Goal: Information Seeking & Learning: Learn about a topic

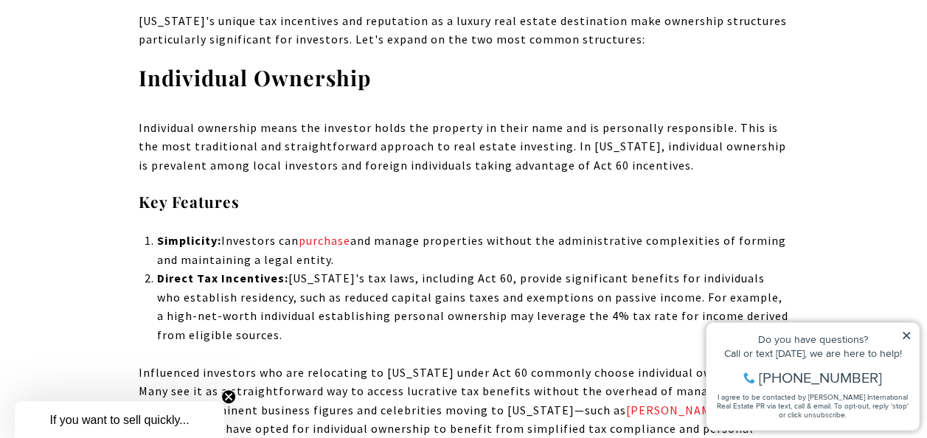
scroll to position [1416, 0]
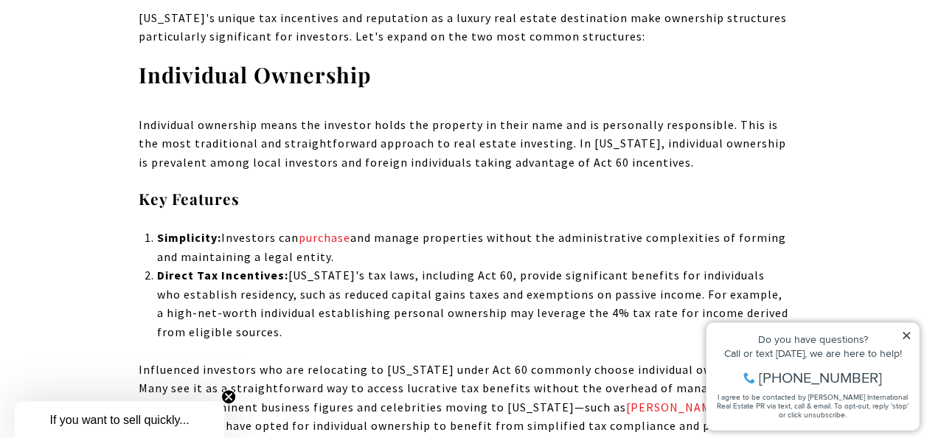
click at [385, 239] on p "Simplicity: Investors can purchase and manage properties without the administra…" at bounding box center [472, 248] width 632 height 38
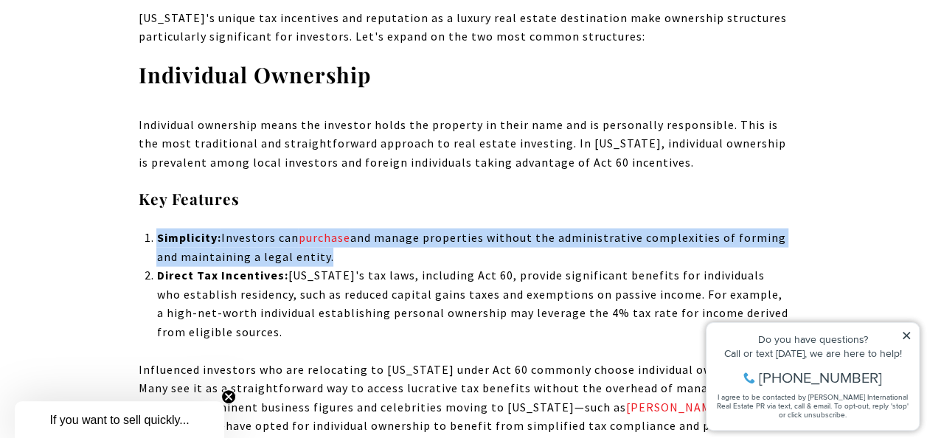
click at [385, 239] on p "Simplicity: Investors can purchase and manage properties without the administra…" at bounding box center [472, 248] width 632 height 38
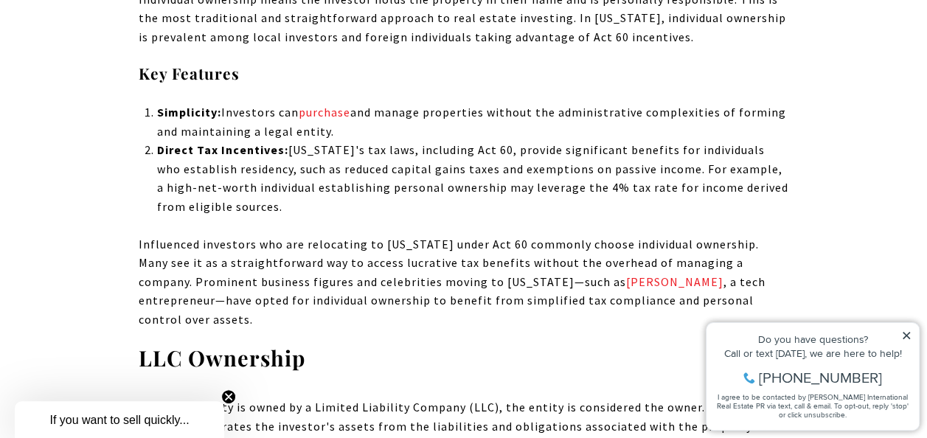
scroll to position [1542, 0]
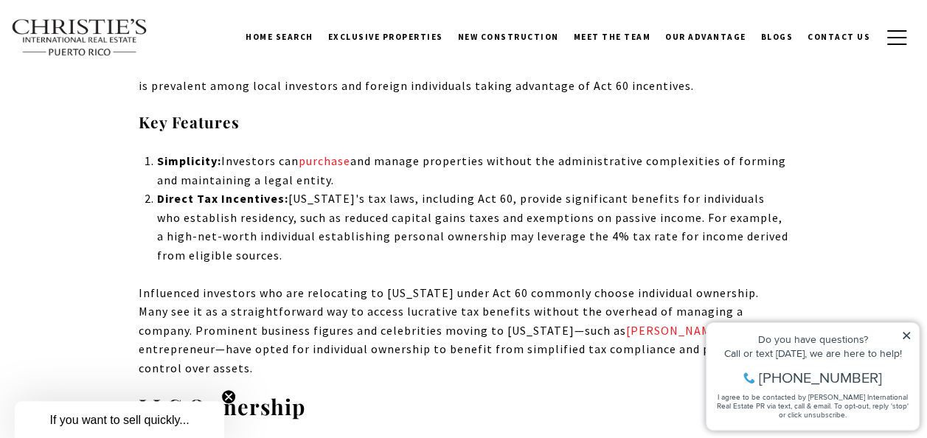
scroll to position [1491, 0]
drag, startPoint x: 223, startPoint y: 164, endPoint x: 341, endPoint y: 190, distance: 120.9
click at [341, 190] on p "Simplicity: Investors can purchase and manage properties without the administra…" at bounding box center [472, 172] width 632 height 38
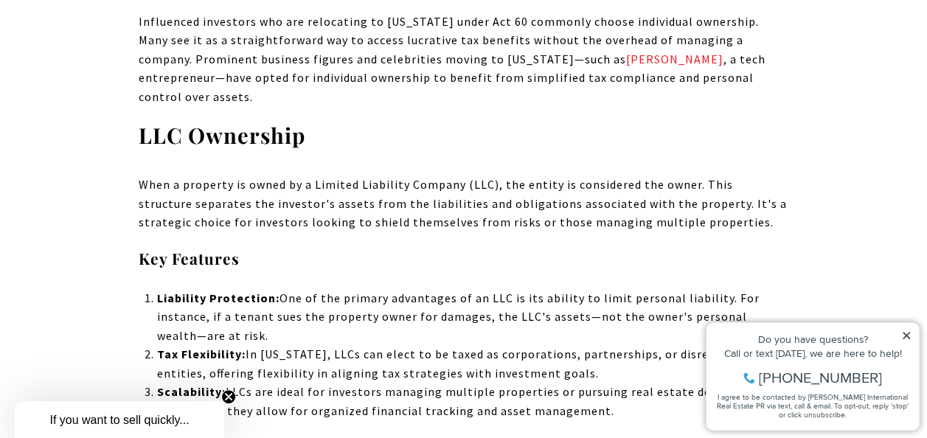
scroll to position [1765, 0]
click at [359, 175] on p "When a property is owned by a Limited Liability Company (LLC), the entity is co…" at bounding box center [464, 203] width 650 height 57
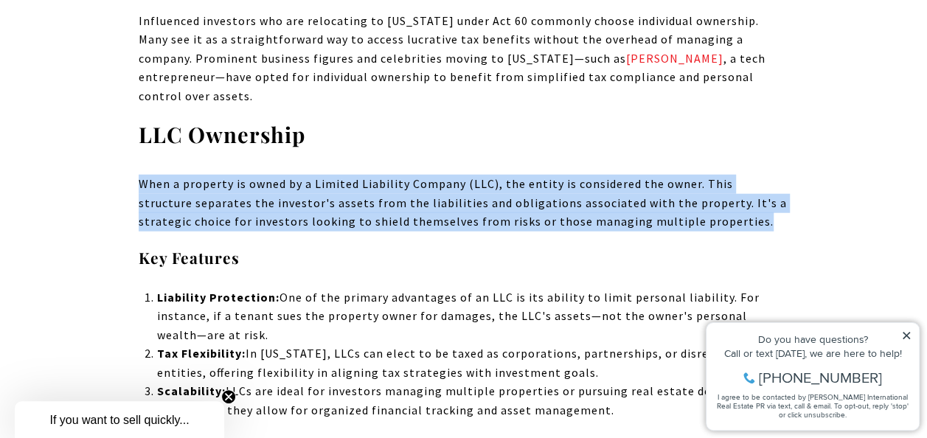
click at [359, 175] on p "When a property is owned by a Limited Liability Company (LLC), the entity is co…" at bounding box center [464, 203] width 650 height 57
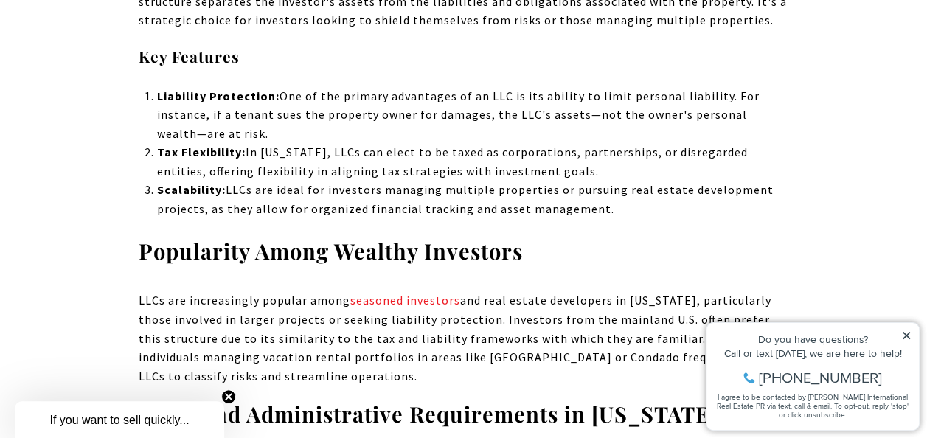
scroll to position [1967, 0]
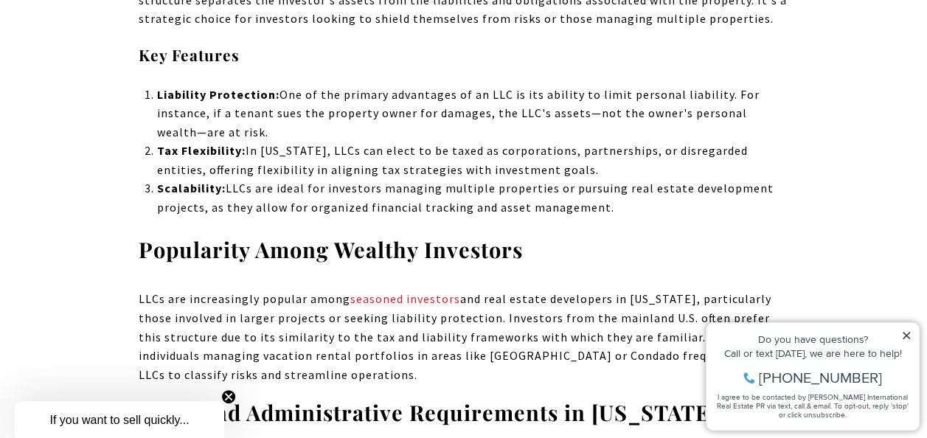
click at [373, 142] on p "Tax Flexibility: In [US_STATE], LLCs can elect to be taxed as corporations, par…" at bounding box center [472, 161] width 632 height 38
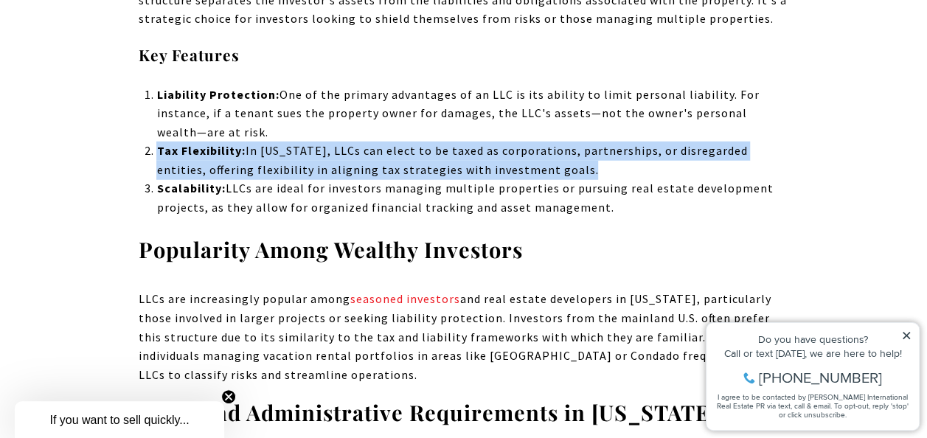
click at [373, 142] on p "Tax Flexibility: In [US_STATE], LLCs can elect to be taxed as corporations, par…" at bounding box center [472, 161] width 632 height 38
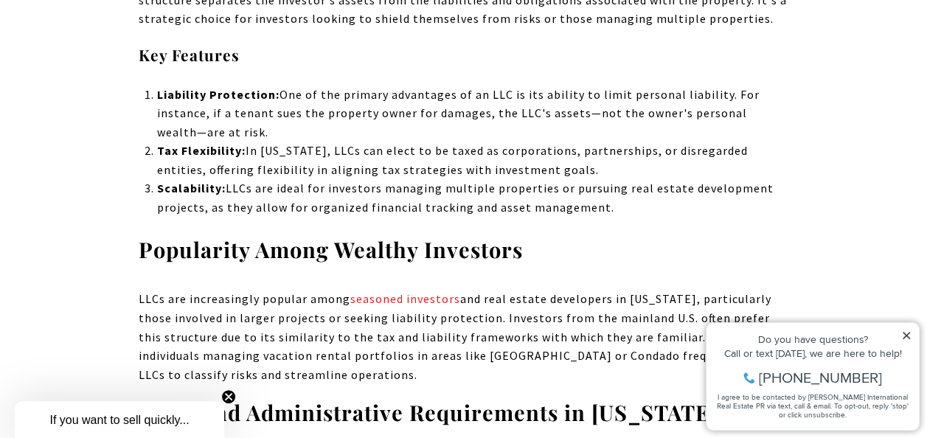
drag, startPoint x: 373, startPoint y: 130, endPoint x: 369, endPoint y: 180, distance: 50.3
click at [369, 180] on p "Scalability: LLCs are ideal for investors managing multiple properties or pursu…" at bounding box center [472, 198] width 632 height 38
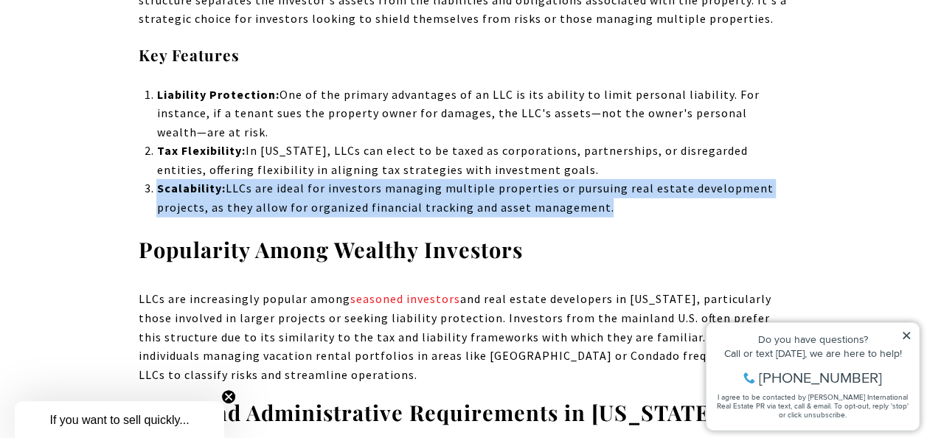
click at [369, 180] on p "Scalability: LLCs are ideal for investors managing multiple properties or pursu…" at bounding box center [472, 198] width 632 height 38
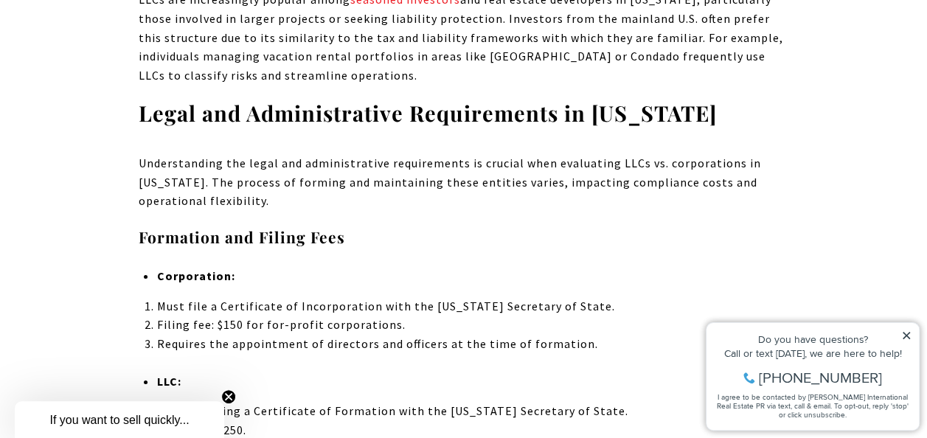
scroll to position [2267, 0]
click at [487, 153] on p "Understanding the legal and administrative requirements is crucial when evaluat…" at bounding box center [464, 181] width 650 height 57
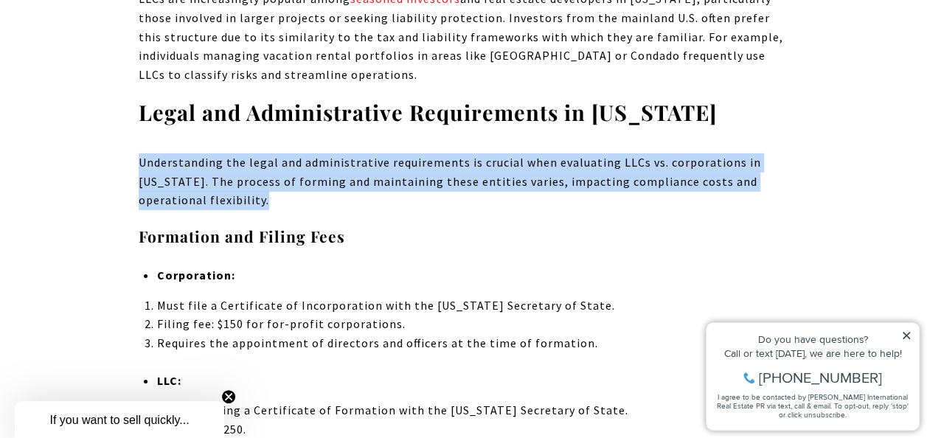
click at [487, 153] on p "Understanding the legal and administrative requirements is crucial when evaluat…" at bounding box center [464, 181] width 650 height 57
click at [458, 178] on p "Understanding the legal and administrative requirements is crucial when evaluat…" at bounding box center [464, 181] width 650 height 57
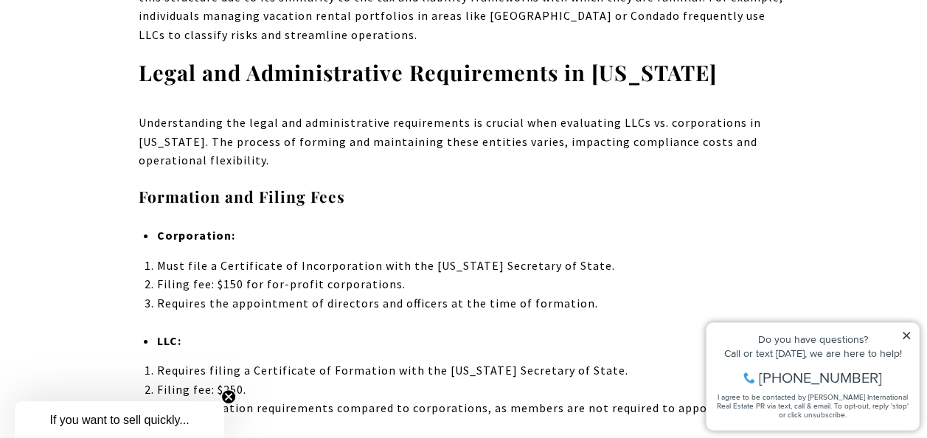
scroll to position [2308, 0]
click at [417, 293] on li "Requires the appointment of directors and officers at the time of formation." at bounding box center [472, 302] width 632 height 19
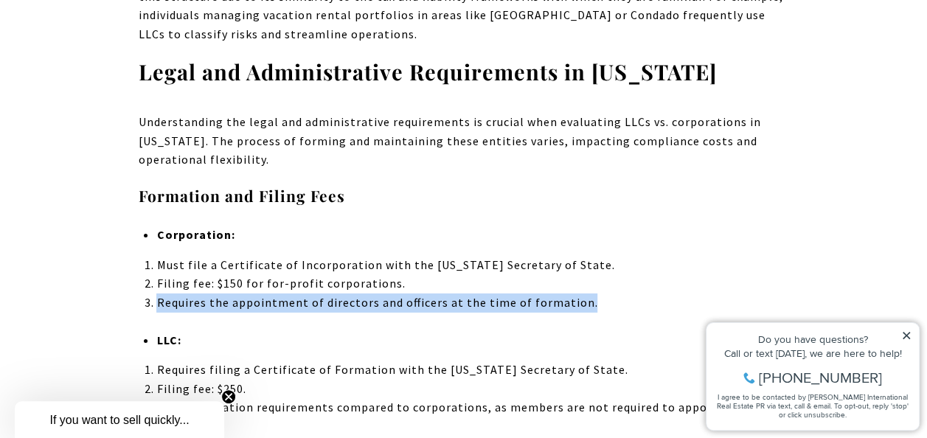
click at [417, 293] on li "Requires the appointment of directors and officers at the time of formation." at bounding box center [472, 302] width 632 height 19
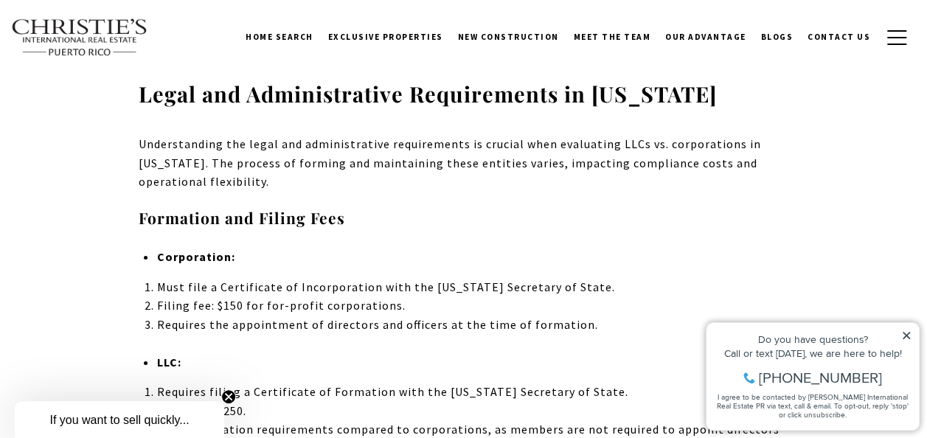
scroll to position [2284, 0]
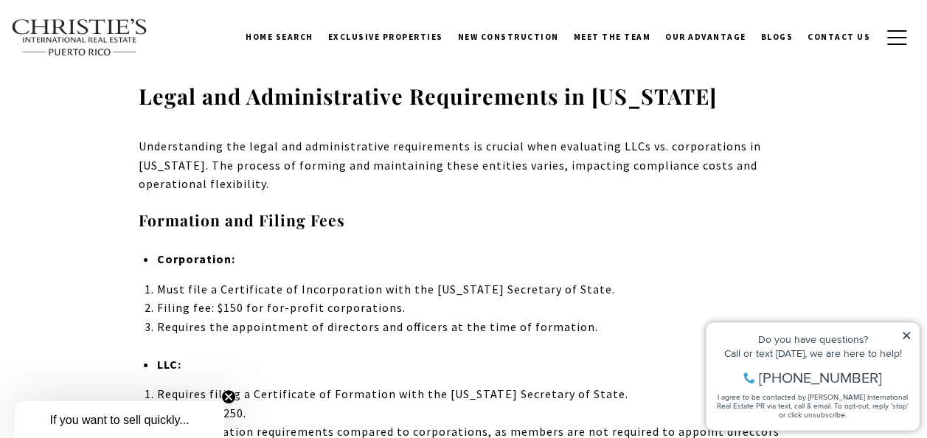
click at [909, 332] on icon at bounding box center [905, 335] width 7 height 7
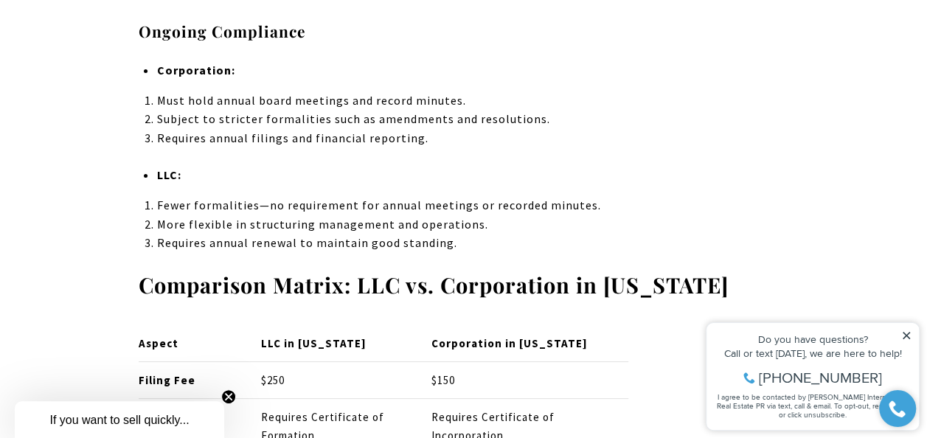
scroll to position [2744, 0]
click at [487, 270] on strong "Comparison Matrix: LLC vs. Corporation in [US_STATE]" at bounding box center [434, 284] width 590 height 28
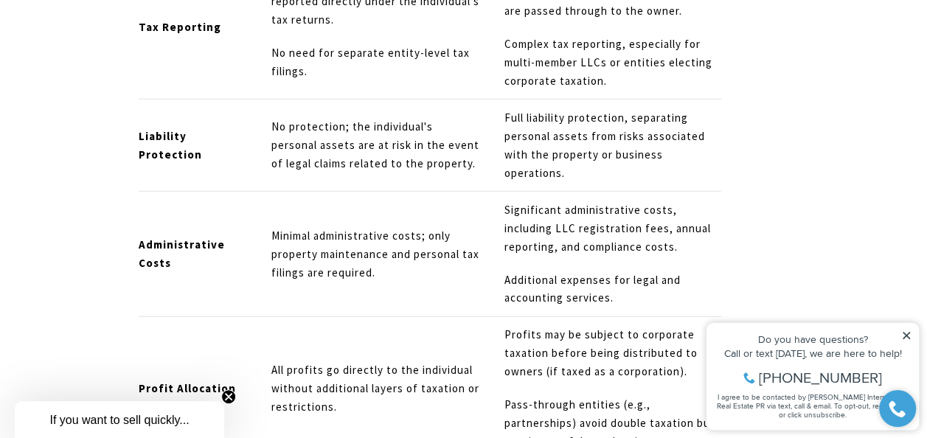
scroll to position [7247, 0]
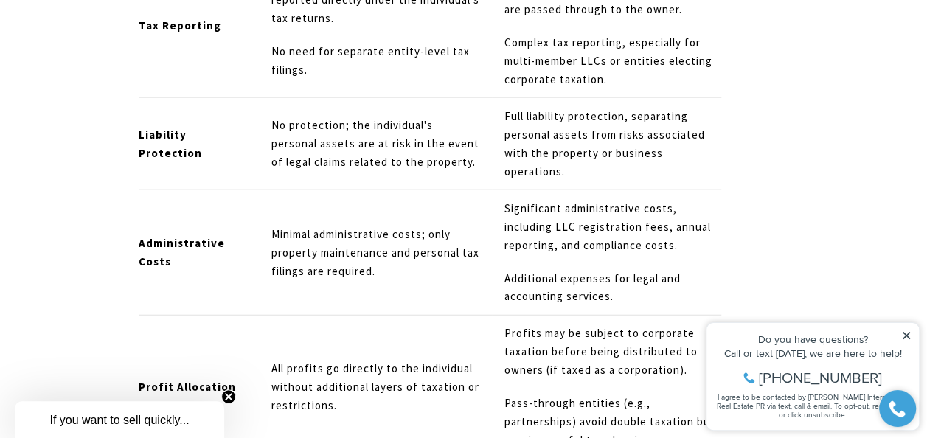
click at [296, 226] on p "Minimal administrative costs; only property maintenance and personal tax filing…" at bounding box center [375, 253] width 208 height 55
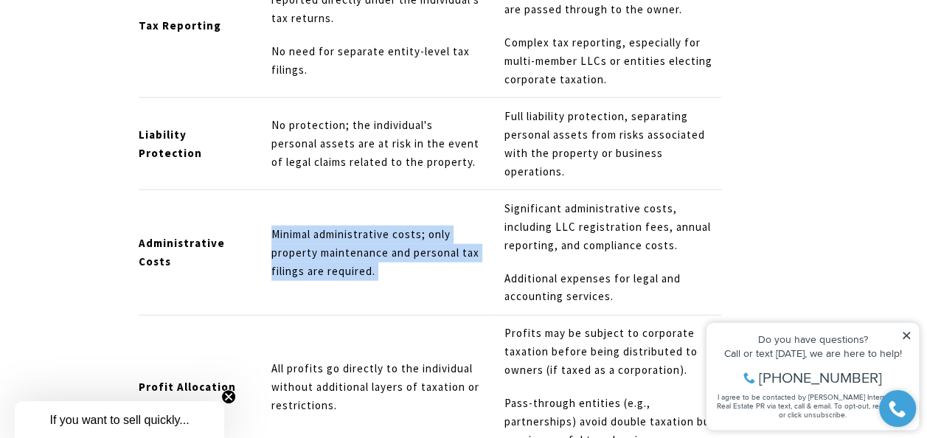
click at [296, 226] on p "Minimal administrative costs; only property maintenance and personal tax filing…" at bounding box center [375, 253] width 208 height 55
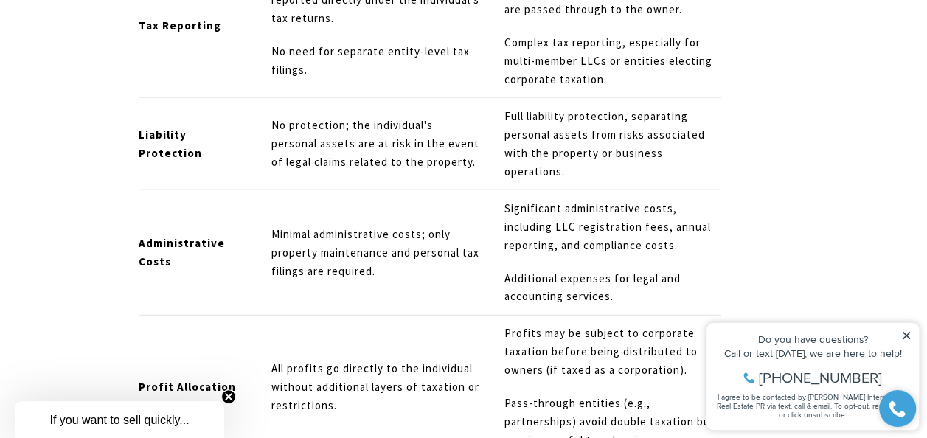
click at [534, 200] on p "Significant administrative costs, including LLC registration fees, annual repor…" at bounding box center [612, 227] width 217 height 55
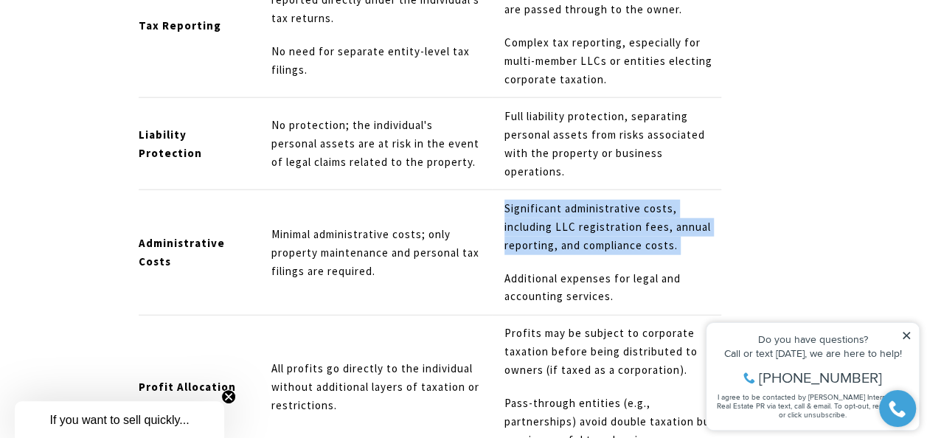
click at [534, 200] on p "Significant administrative costs, including LLC registration fees, annual repor…" at bounding box center [612, 227] width 217 height 55
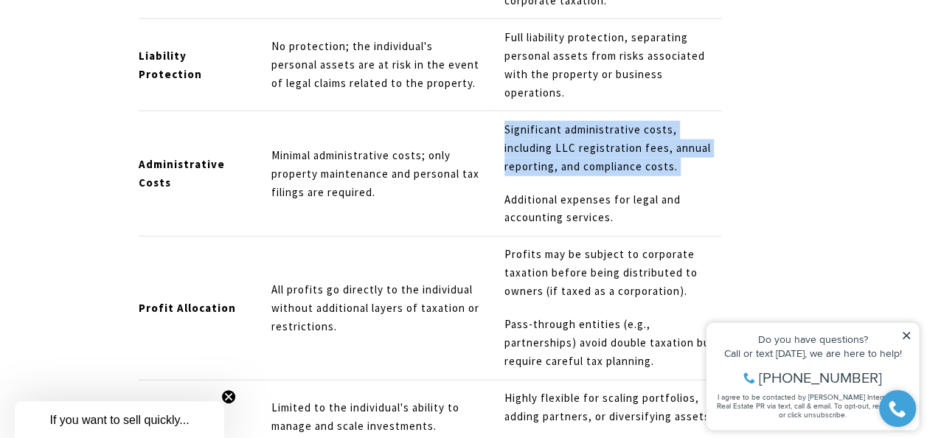
scroll to position [7327, 0]
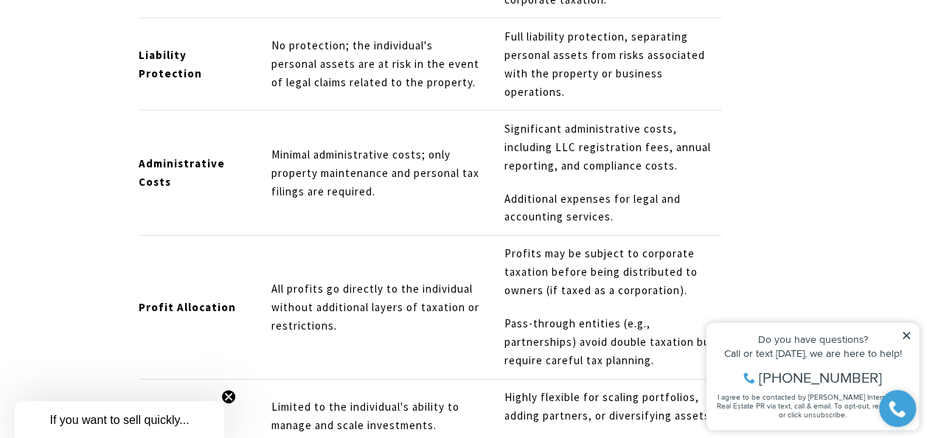
click at [534, 190] on p "Additional expenses for legal and accounting services." at bounding box center [612, 208] width 217 height 37
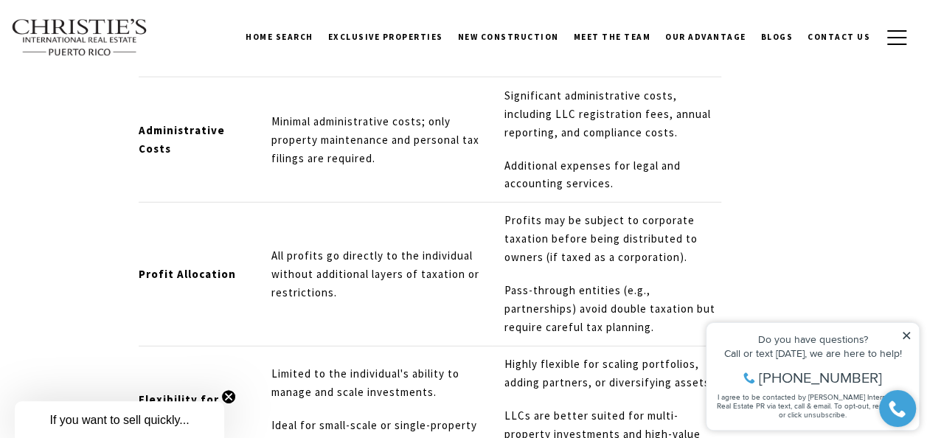
scroll to position [7359, 0]
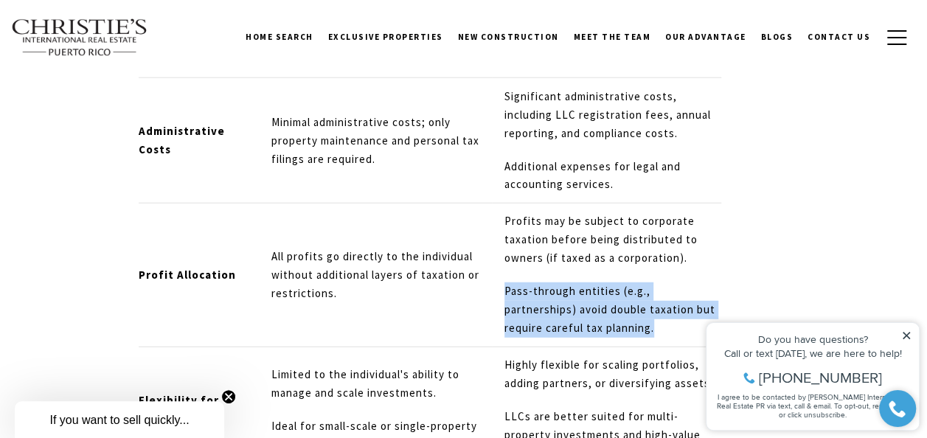
drag, startPoint x: 504, startPoint y: 193, endPoint x: 669, endPoint y: 249, distance: 173.7
click at [669, 249] on td "Profits may be subject to corporate taxation before being distributed to owners…" at bounding box center [606, 275] width 229 height 144
click at [652, 282] on p "Pass-through entities (e.g., partnerships) avoid double taxation but require ca…" at bounding box center [612, 309] width 217 height 55
